Goal: Task Accomplishment & Management: Complete application form

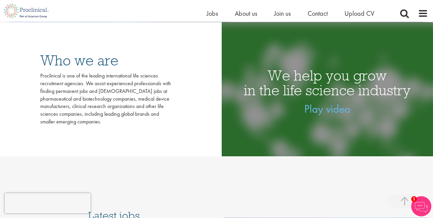
scroll to position [184, 0]
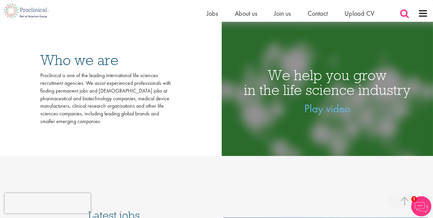
click at [403, 14] on span at bounding box center [404, 13] width 10 height 10
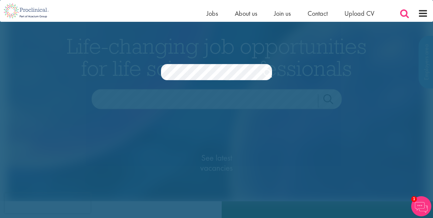
scroll to position [0, 0]
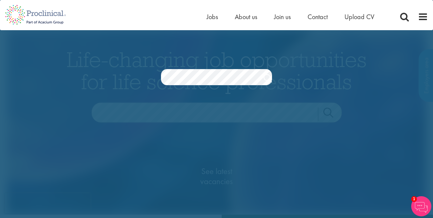
click at [264, 75] on link "Search" at bounding box center [268, 78] width 8 height 13
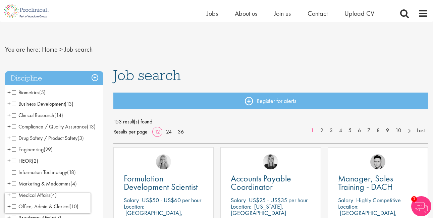
scroll to position [4, 0]
click at [404, 12] on span at bounding box center [404, 13] width 10 height 10
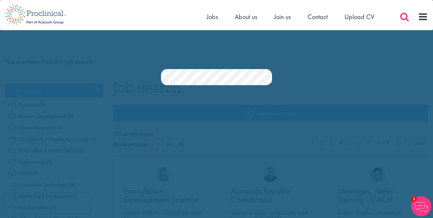
scroll to position [0, 0]
click at [266, 78] on link "Search" at bounding box center [268, 78] width 8 height 13
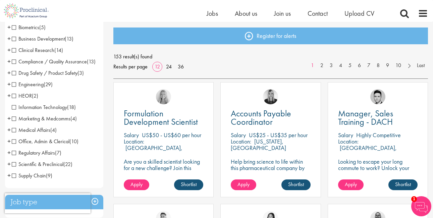
scroll to position [70, 0]
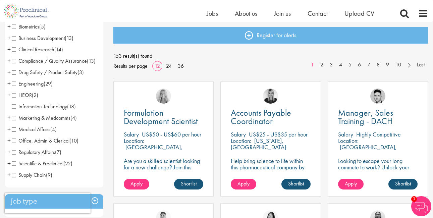
click at [13, 62] on span "Compliance / Quality Assurance" at bounding box center [49, 60] width 75 height 7
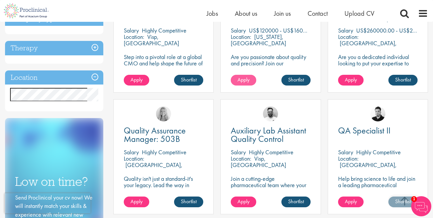
scroll to position [118, 0]
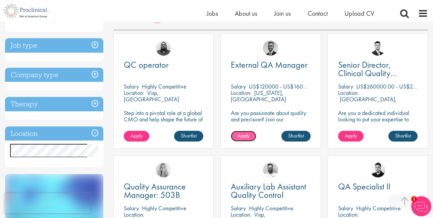
click at [246, 140] on link "Apply" at bounding box center [243, 136] width 25 height 11
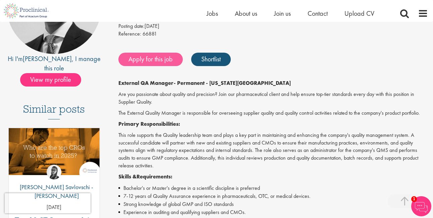
scroll to position [105, 0]
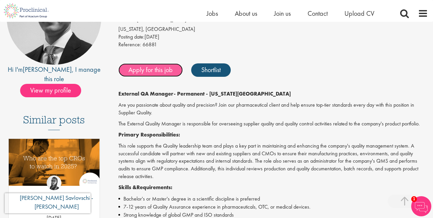
click at [159, 69] on link "Apply for this job" at bounding box center [150, 69] width 64 height 13
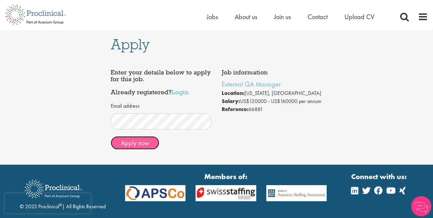
click at [145, 144] on button "Apply now" at bounding box center [135, 142] width 49 height 13
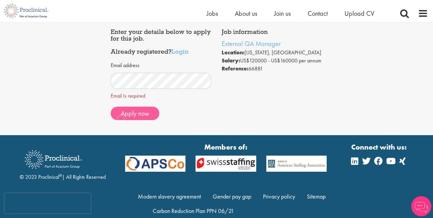
scroll to position [35, 0]
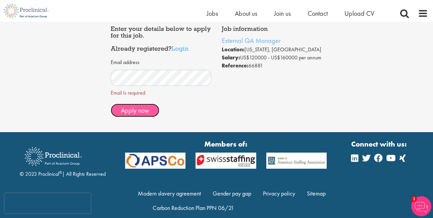
click at [134, 113] on span "Apply now" at bounding box center [135, 110] width 29 height 9
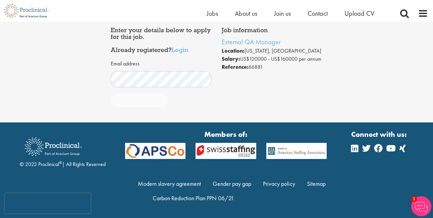
scroll to position [34, 0]
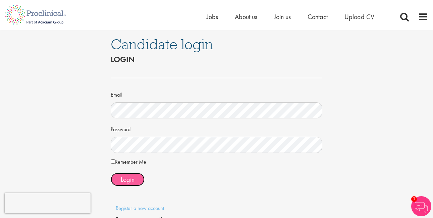
click at [124, 178] on span "Login" at bounding box center [128, 179] width 14 height 9
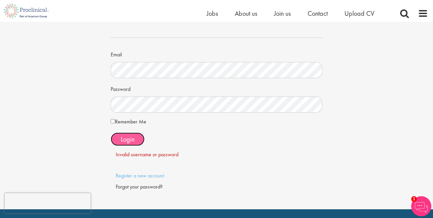
scroll to position [36, 0]
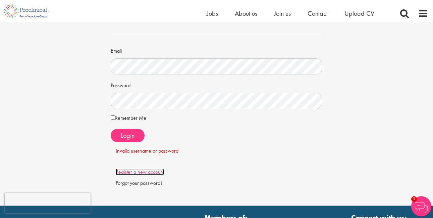
click at [136, 171] on link "Register a new account" at bounding box center [140, 171] width 48 height 7
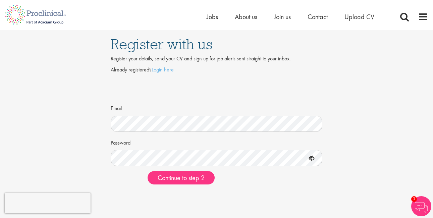
click at [312, 158] on icon at bounding box center [311, 158] width 11 height 11
click at [185, 180] on span "Continue to step 2" at bounding box center [181, 177] width 47 height 9
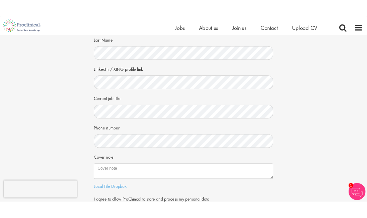
scroll to position [74, 0]
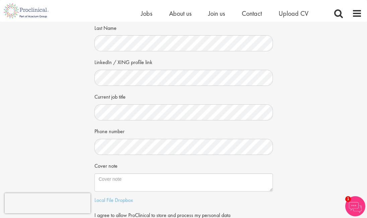
click at [317, 98] on div "Your personal details Please give us a few more details, which will help us fin…" at bounding box center [184, 100] width 378 height 307
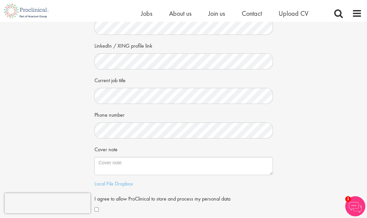
scroll to position [98, 0]
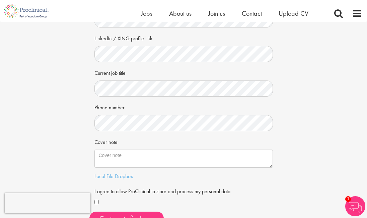
click at [306, 114] on div "Your personal details Please give us a few more details, which will help us fin…" at bounding box center [184, 77] width 378 height 307
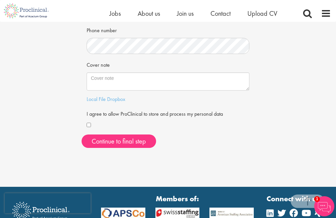
scroll to position [183, 0]
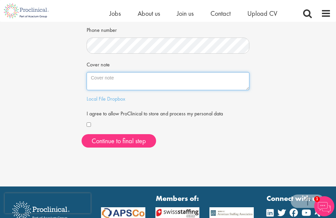
click at [163, 83] on textarea "Cover note" at bounding box center [168, 81] width 163 height 18
paste textarea "I am a Quality Assurance leader with proven experience managing and developing …"
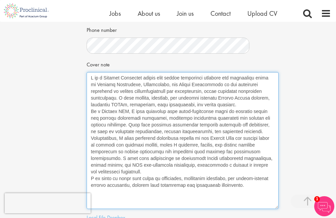
scroll to position [0, 0]
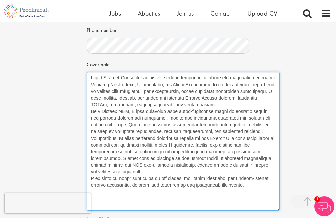
drag, startPoint x: 247, startPoint y: 89, endPoint x: 278, endPoint y: 209, distance: 124.4
click at [278, 209] on textarea "Cover note" at bounding box center [183, 141] width 193 height 138
click at [91, 113] on textarea "Cover note" at bounding box center [183, 141] width 193 height 138
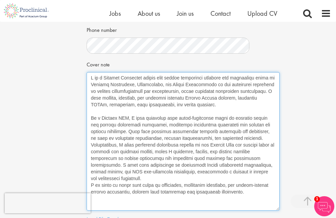
click at [91, 145] on textarea "Cover note" at bounding box center [183, 141] width 193 height 138
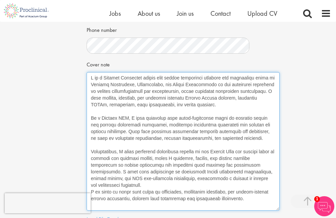
click at [124, 187] on textarea "Cover note" at bounding box center [183, 141] width 193 height 138
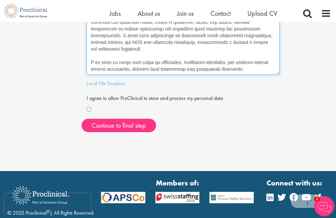
scroll to position [321, 0]
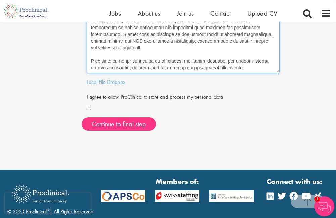
type textarea "I am a Quality Assurance leader with proven experience managing and developing …"
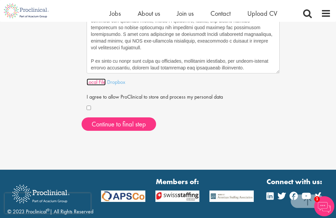
click at [102, 84] on link "Local File" at bounding box center [96, 81] width 19 height 7
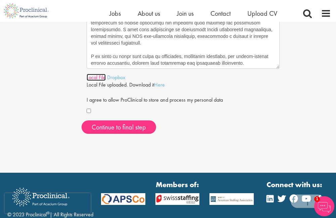
scroll to position [325, 0]
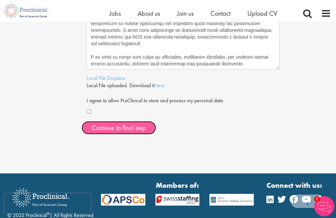
click at [129, 125] on button "Continue to final step" at bounding box center [118, 127] width 74 height 13
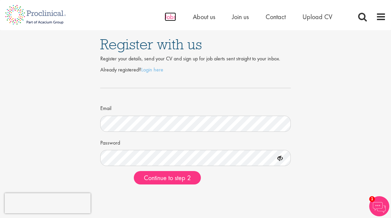
click at [172, 17] on span "Jobs" at bounding box center [170, 16] width 11 height 9
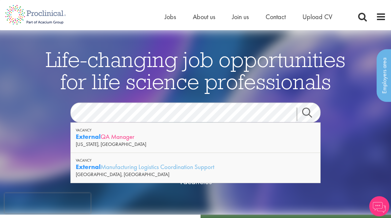
click at [144, 140] on div "External QA Manager" at bounding box center [195, 136] width 239 height 8
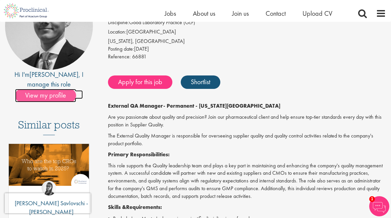
click at [60, 89] on span "View my profile" at bounding box center [45, 95] width 61 height 13
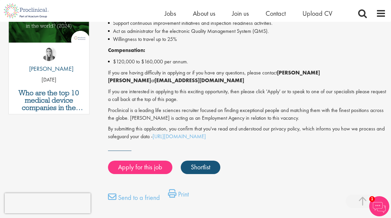
scroll to position [368, 0]
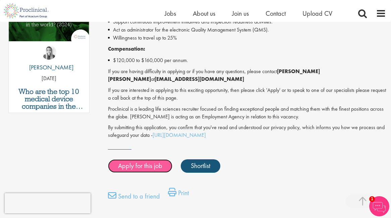
click at [150, 159] on link "Apply for this job" at bounding box center [140, 165] width 64 height 13
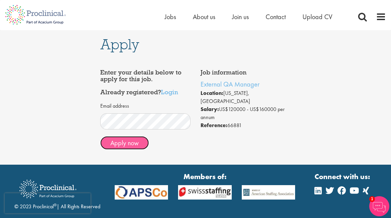
click at [128, 142] on button "Apply now" at bounding box center [124, 142] width 49 height 13
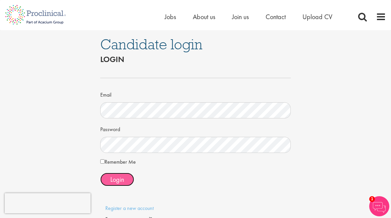
click at [118, 177] on span "Login" at bounding box center [117, 179] width 14 height 9
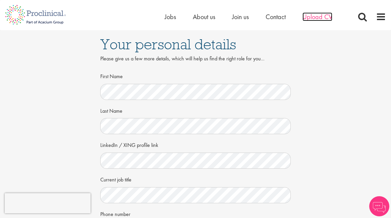
click at [317, 19] on span "Upload CV" at bounding box center [317, 16] width 30 height 9
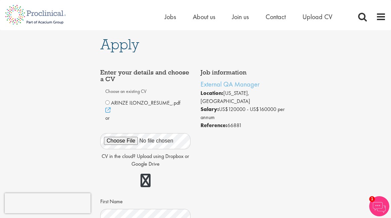
click at [120, 104] on span "ARINZE ILONZO_RESUME_.pdf" at bounding box center [145, 102] width 69 height 7
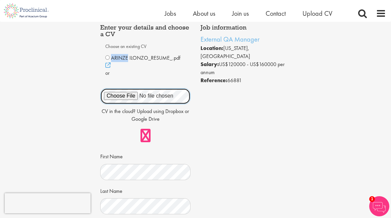
scroll to position [36, 0]
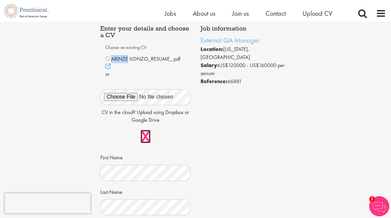
click at [143, 138] on link at bounding box center [145, 136] width 10 height 13
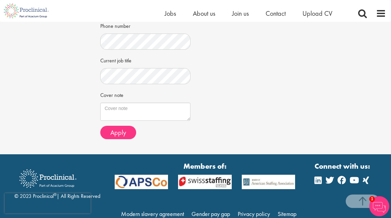
scroll to position [236, 0]
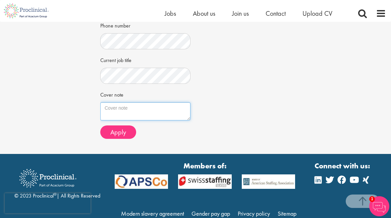
click at [134, 113] on textarea "Cover note" at bounding box center [145, 111] width 90 height 18
paste textarea "I am a Quality Assurance leader with proven experience managing and developing …"
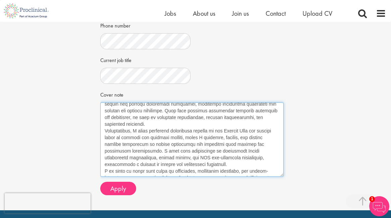
scroll to position [38, 0]
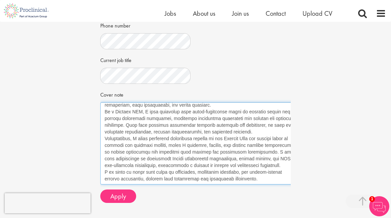
drag, startPoint x: 189, startPoint y: 119, endPoint x: 301, endPoint y: 184, distance: 129.1
click at [301, 184] on div "Apply Job information External QA Manager Location: New York, USA Salary: US$12…" at bounding box center [195, 2] width 401 height 432
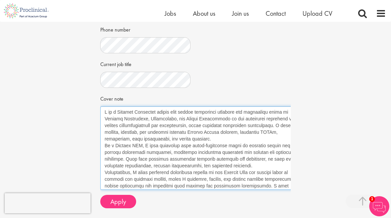
scroll to position [234, 0]
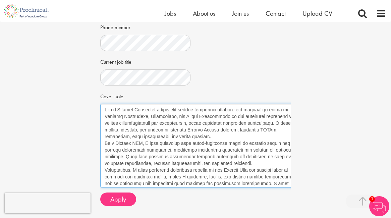
click at [179, 137] on textarea "Cover note" at bounding box center [201, 145] width 202 height 83
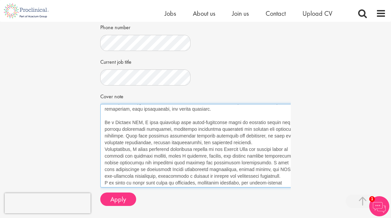
scroll to position [27, 0]
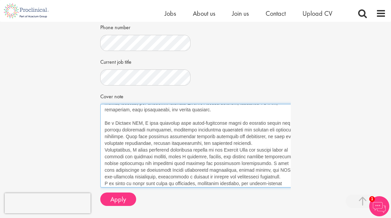
click at [276, 144] on textarea "Cover note" at bounding box center [201, 145] width 202 height 83
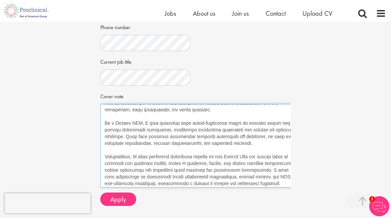
scroll to position [49, 0]
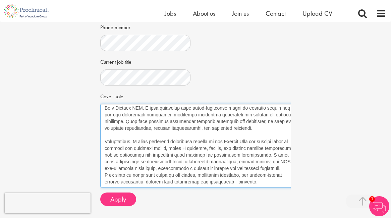
click at [261, 165] on textarea "Cover note" at bounding box center [201, 145] width 202 height 83
click at [260, 163] on textarea "Cover note" at bounding box center [201, 145] width 202 height 83
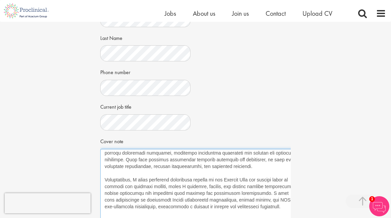
scroll to position [188, 0]
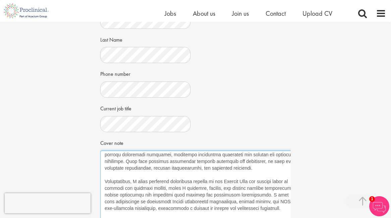
type textarea "I am a Quality Assurance leader with proven experience managing and developing …"
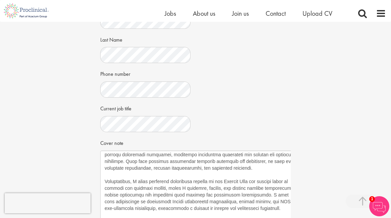
click at [231, 84] on div "Job information External QA Manager Location: New York, USA Salary: US$120000 -…" at bounding box center [195, 64] width 201 height 388
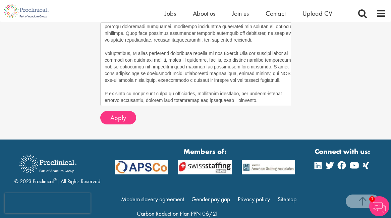
scroll to position [318, 0]
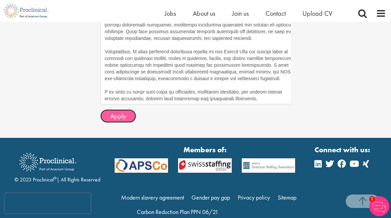
click at [120, 117] on span "Apply" at bounding box center [118, 116] width 16 height 9
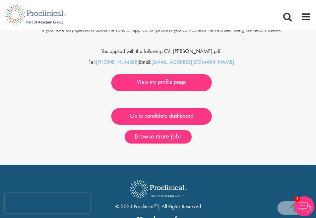
scroll to position [149, 0]
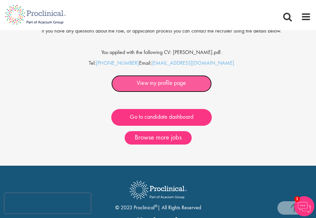
click at [172, 83] on link "View my profile page" at bounding box center [161, 83] width 101 height 17
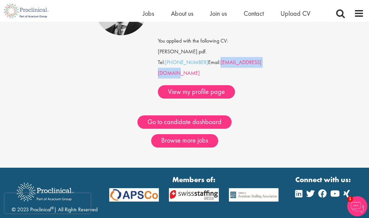
drag, startPoint x: 271, startPoint y: 63, endPoint x: 224, endPoint y: 65, distance: 46.6
click at [224, 65] on div "Job title label External QA Manager If you have any questions about the role, o…" at bounding box center [216, 40] width 116 height 117
copy link "[EMAIL_ADDRESS][DOMAIN_NAME]"
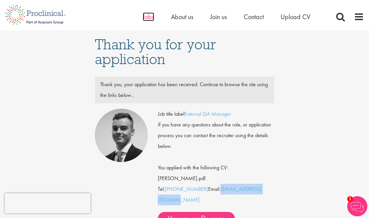
click at [149, 17] on span "Jobs" at bounding box center [148, 16] width 11 height 9
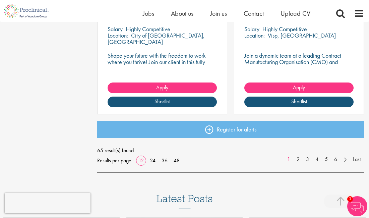
scroll to position [901, 0]
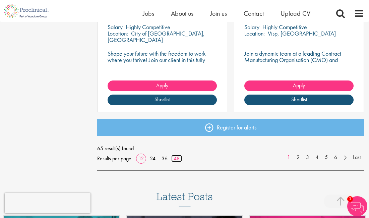
click at [177, 160] on link "48" at bounding box center [176, 158] width 11 height 7
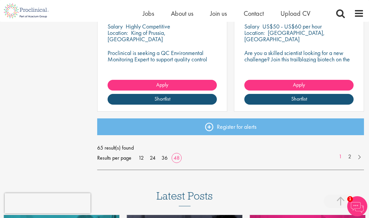
scroll to position [3508, 0]
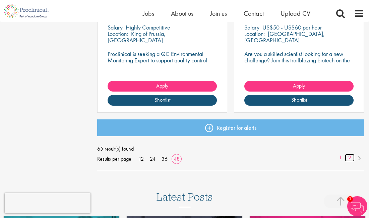
click at [349, 157] on link "2" at bounding box center [350, 158] width 10 height 8
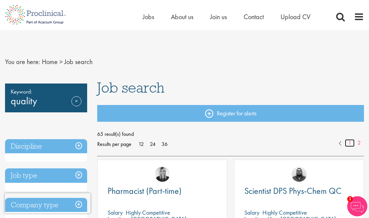
click at [350, 141] on link "1" at bounding box center [350, 143] width 10 height 8
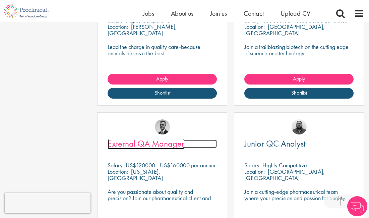
click at [156, 143] on span "External QA Manager" at bounding box center [146, 143] width 77 height 11
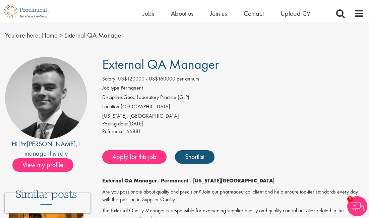
scroll to position [20, 0]
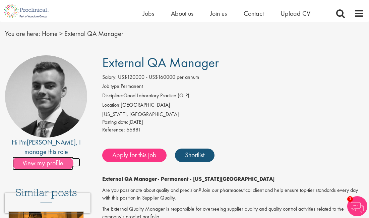
click at [46, 157] on span "View my profile" at bounding box center [42, 163] width 61 height 13
